Goal: Browse casually

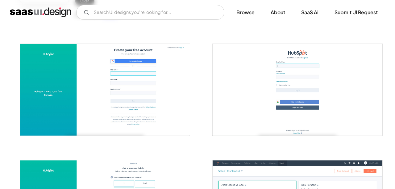
scroll to position [57, 0]
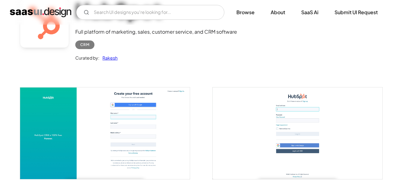
click at [117, 103] on img "open lightbox" at bounding box center [105, 132] width 170 height 91
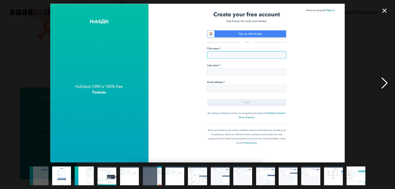
click at [384, 83] on div "next image" at bounding box center [384, 83] width 21 height 159
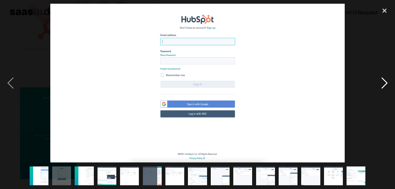
click at [384, 83] on div "next image" at bounding box center [384, 83] width 21 height 159
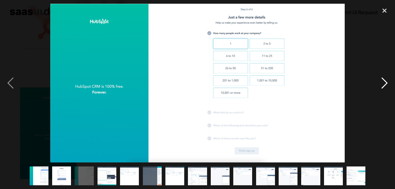
click at [384, 83] on div "next image" at bounding box center [384, 83] width 21 height 159
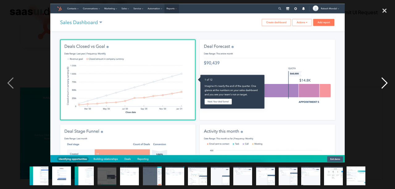
click at [384, 84] on div "next image" at bounding box center [384, 83] width 21 height 159
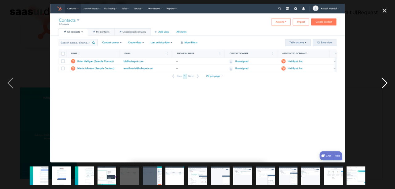
click at [385, 81] on div "next image" at bounding box center [384, 83] width 21 height 159
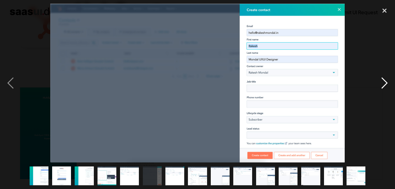
click at [385, 81] on div "next image" at bounding box center [384, 83] width 21 height 159
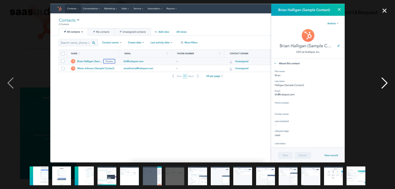
click at [385, 81] on div "next image" at bounding box center [384, 83] width 21 height 159
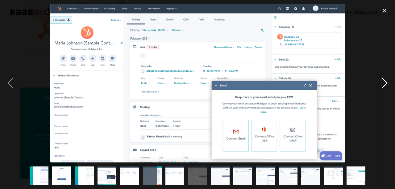
click at [385, 81] on div "next image" at bounding box center [384, 83] width 21 height 159
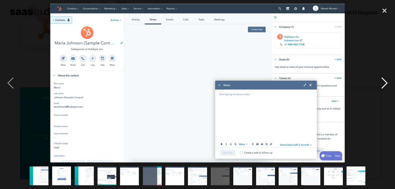
click at [385, 81] on div "next image" at bounding box center [384, 83] width 21 height 159
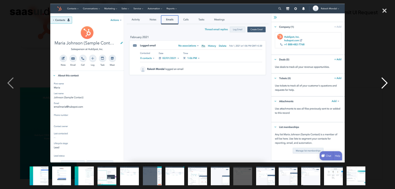
click at [385, 81] on div "next image" at bounding box center [384, 83] width 21 height 159
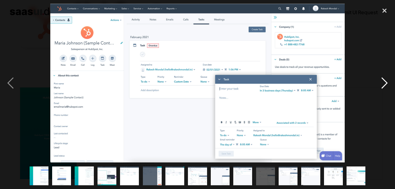
click at [385, 81] on div "next image" at bounding box center [384, 83] width 21 height 159
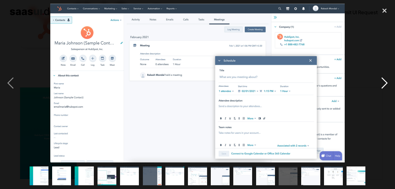
click at [385, 81] on div "next image" at bounding box center [384, 83] width 21 height 159
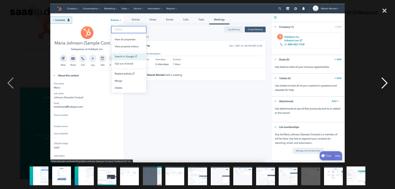
click at [385, 81] on div "next image" at bounding box center [384, 83] width 21 height 159
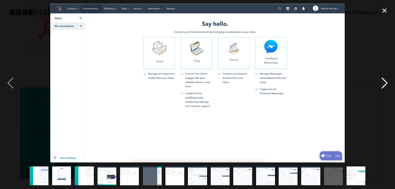
click at [384, 81] on div "next image" at bounding box center [384, 83] width 21 height 159
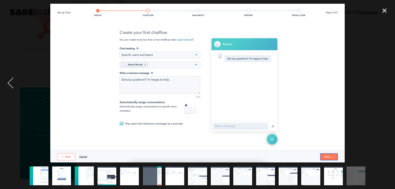
click at [384, 81] on div "next image" at bounding box center [384, 83] width 21 height 159
click at [384, 7] on div "close lightbox" at bounding box center [384, 11] width 21 height 14
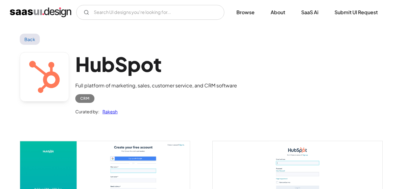
scroll to position [0, 0]
